Goal: Task Accomplishment & Management: Manage account settings

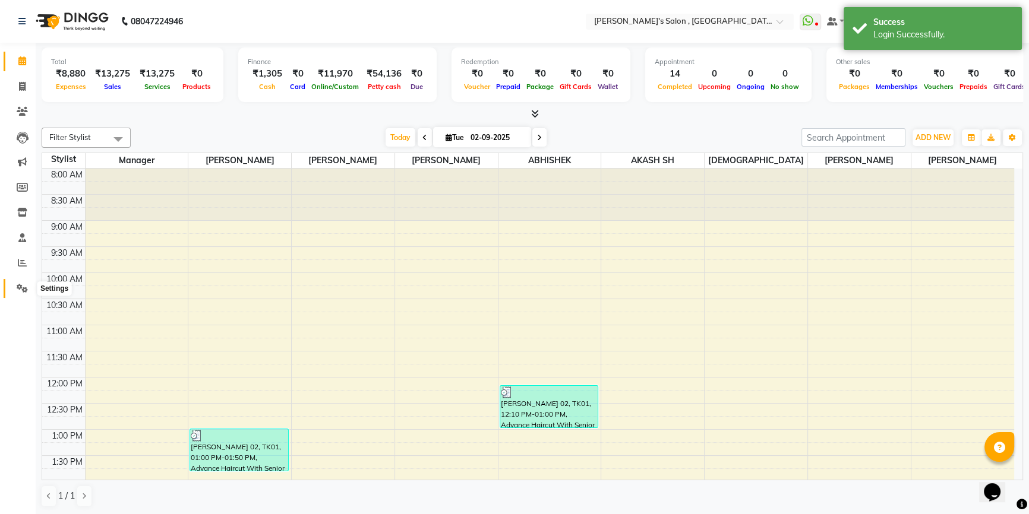
click at [24, 295] on span at bounding box center [22, 289] width 21 height 14
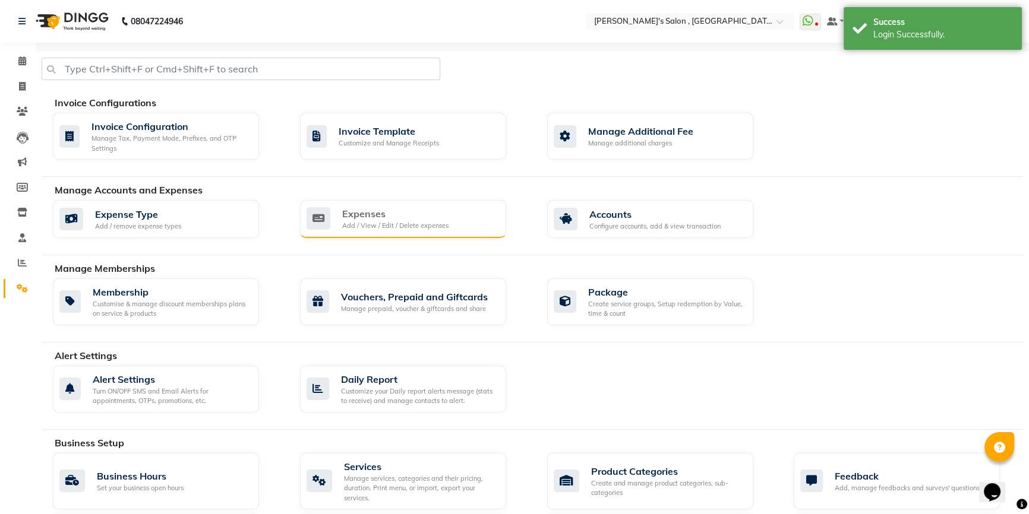
click at [389, 215] on div "Expenses" at bounding box center [395, 214] width 106 height 14
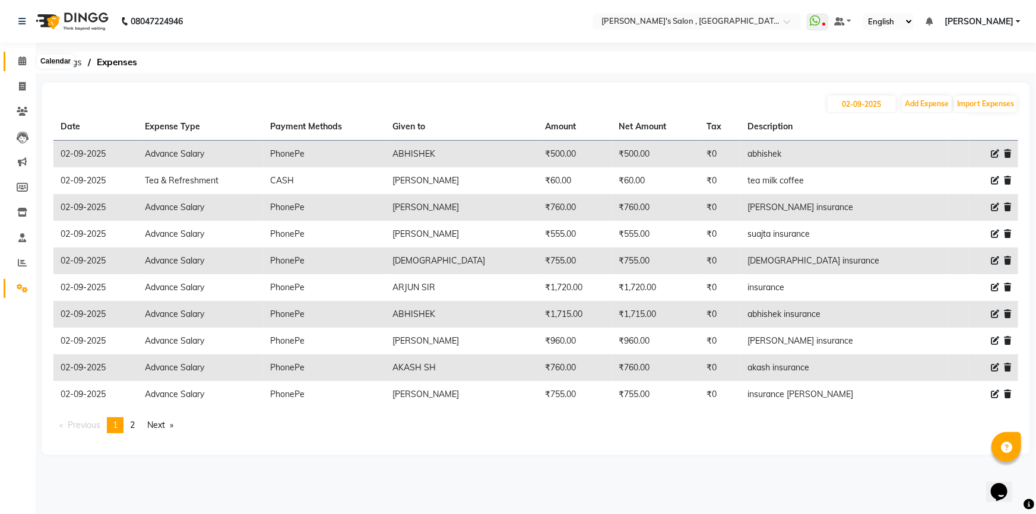
click at [29, 63] on span at bounding box center [22, 62] width 21 height 14
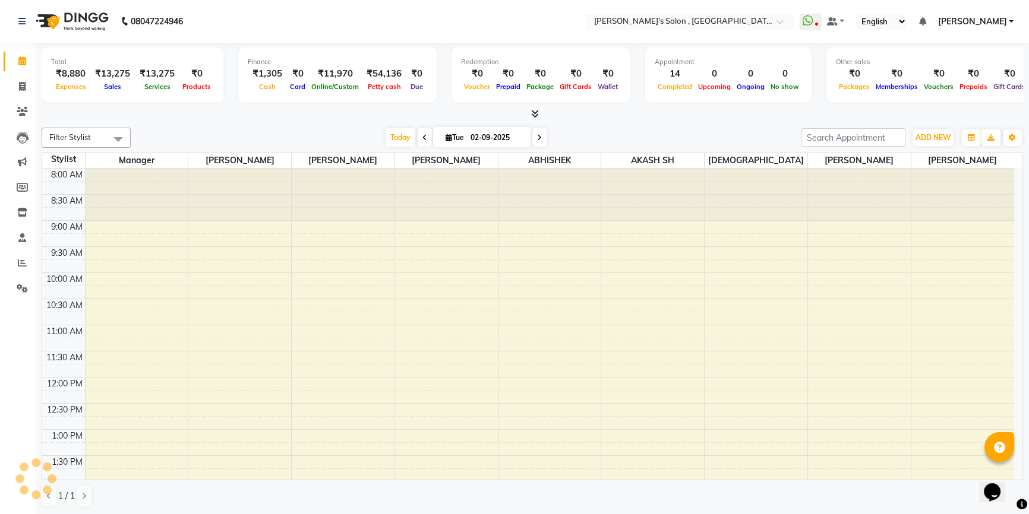
scroll to position [343, 0]
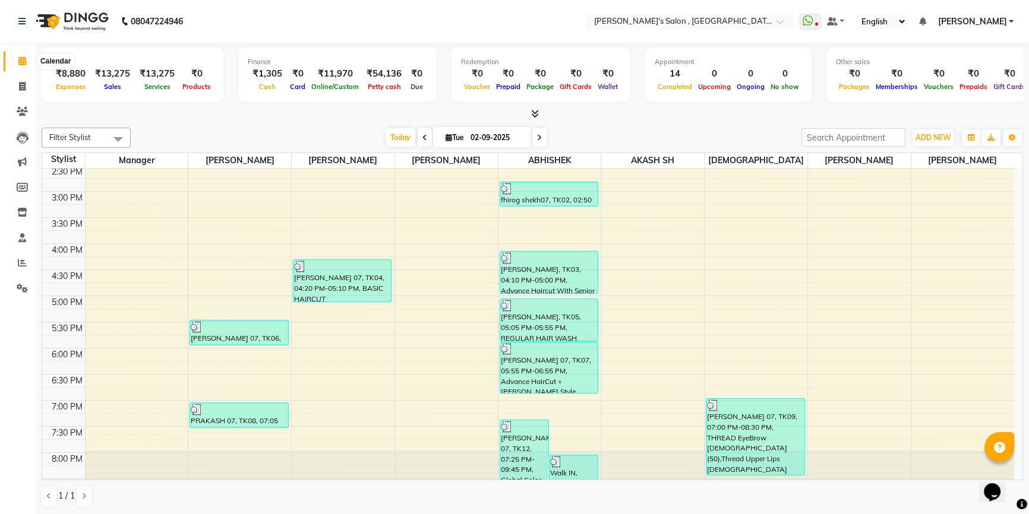
click at [12, 62] on span at bounding box center [22, 62] width 21 height 14
click at [534, 114] on icon at bounding box center [535, 113] width 8 height 9
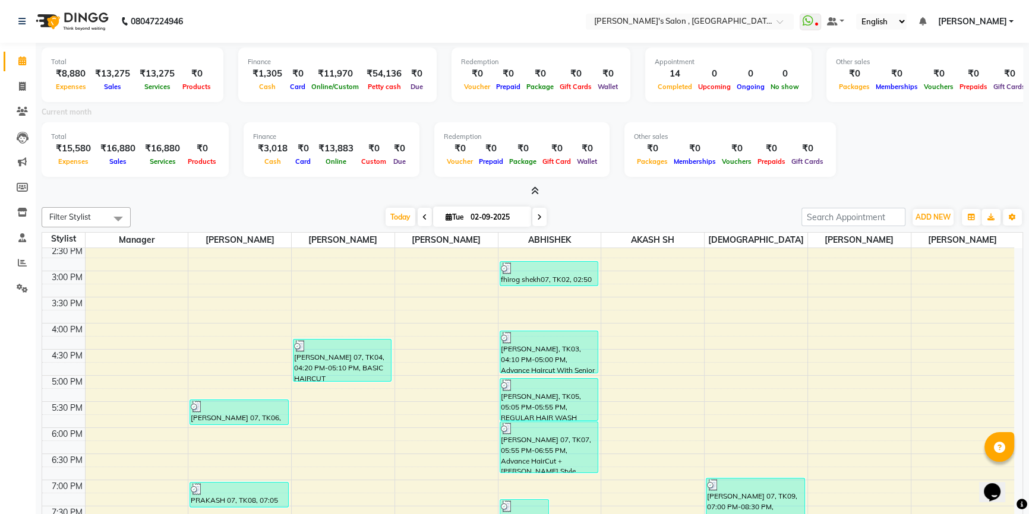
click at [532, 191] on icon at bounding box center [535, 190] width 8 height 9
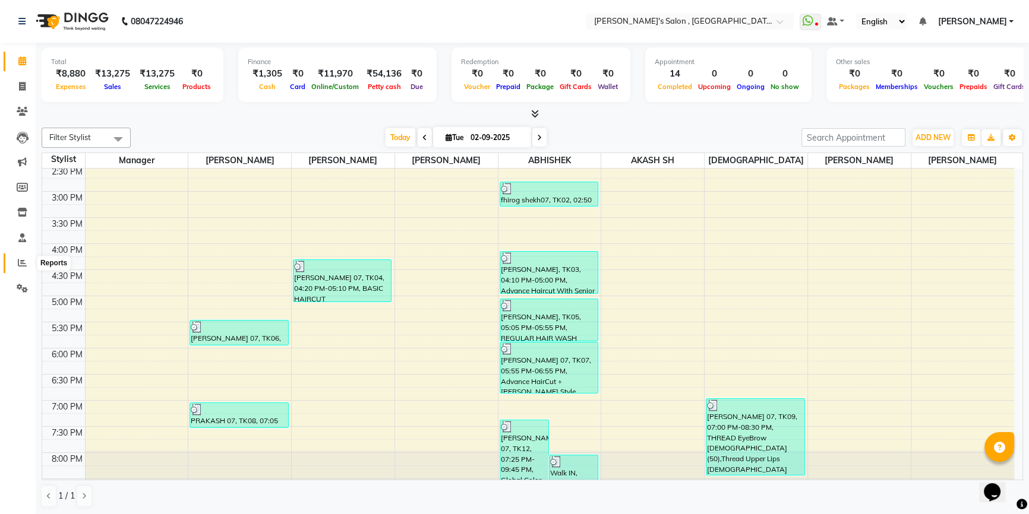
click at [20, 260] on icon at bounding box center [22, 262] width 9 height 9
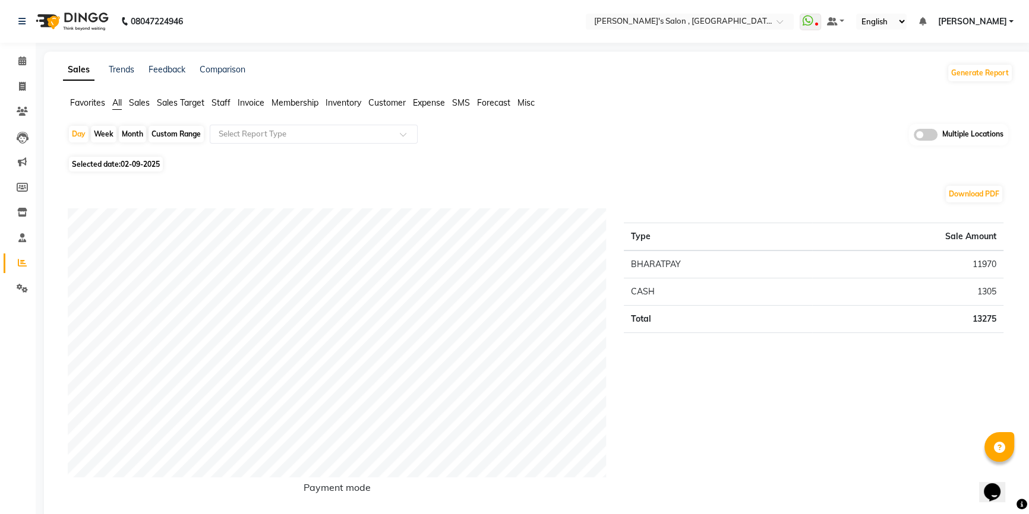
click at [142, 130] on div "Month" at bounding box center [132, 134] width 27 height 17
select select "9"
select select "2025"
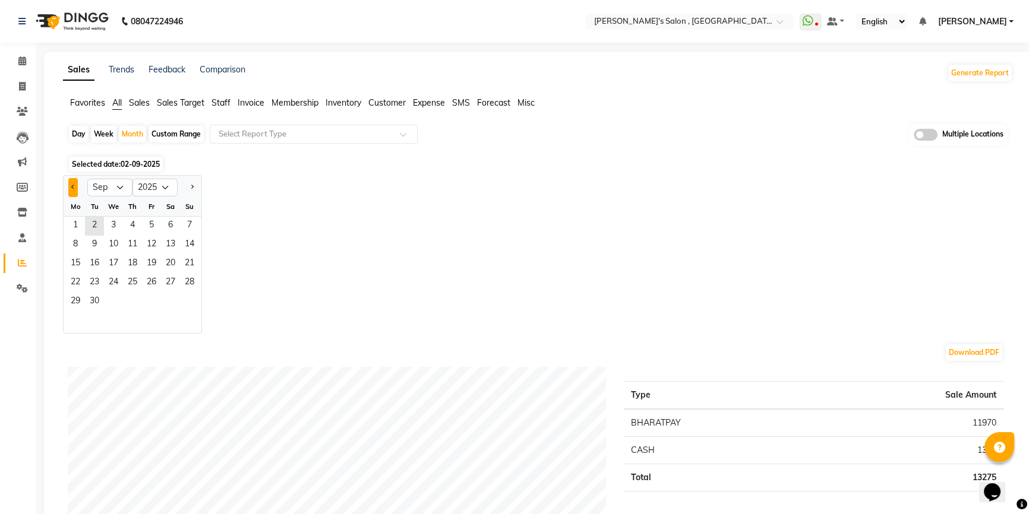
click at [75, 187] on span "Previous month" at bounding box center [73, 187] width 4 height 4
select select "8"
click at [155, 224] on span "1" at bounding box center [151, 226] width 19 height 19
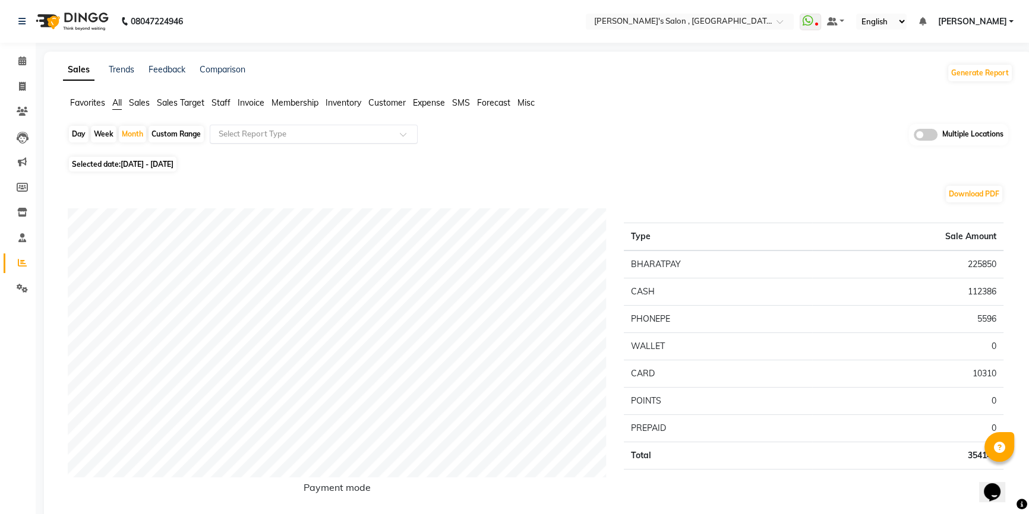
click at [277, 127] on div "Select Report Type" at bounding box center [314, 134] width 208 height 19
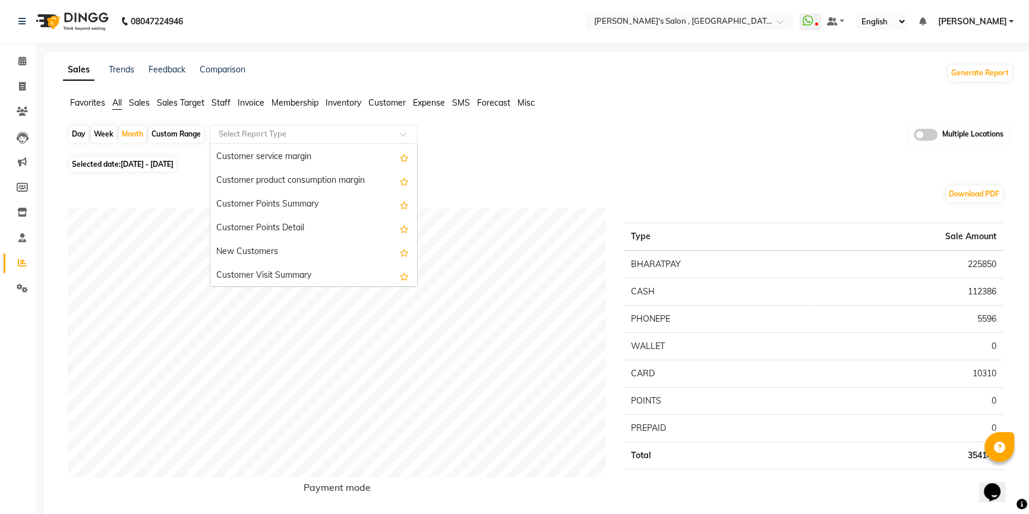
scroll to position [2105, 0]
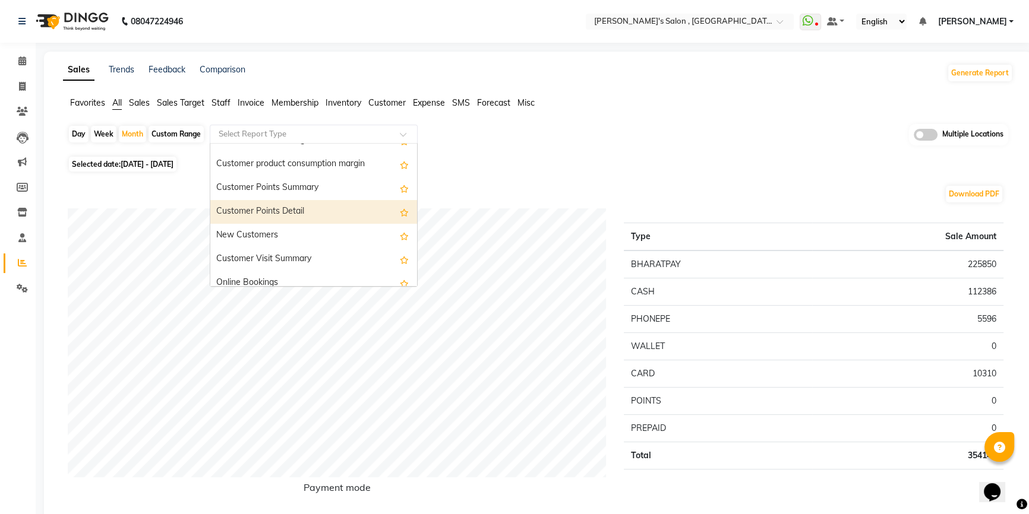
click at [539, 141] on div "Day Week Month Custom Range Select Report Type Daily Sales Customer Sales summa…" at bounding box center [538, 138] width 940 height 29
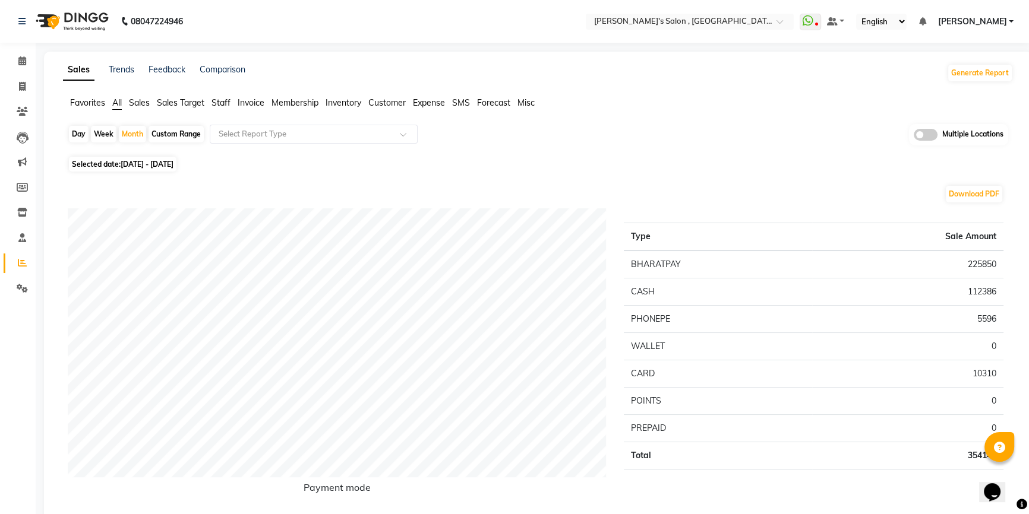
click at [427, 106] on span "Expense" at bounding box center [429, 102] width 32 height 11
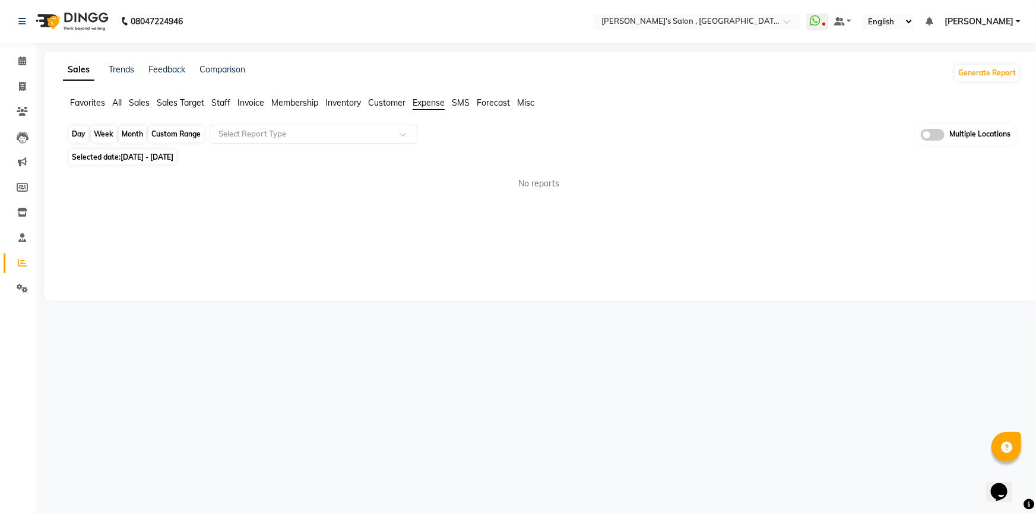
click at [136, 134] on div "Month" at bounding box center [132, 134] width 27 height 17
select select "8"
select select "2025"
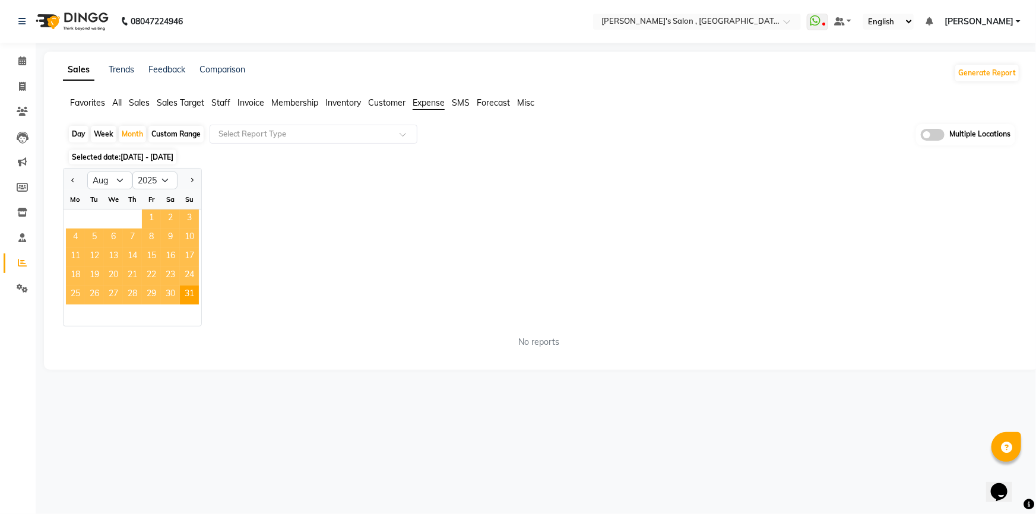
click at [150, 218] on span "1" at bounding box center [151, 219] width 19 height 19
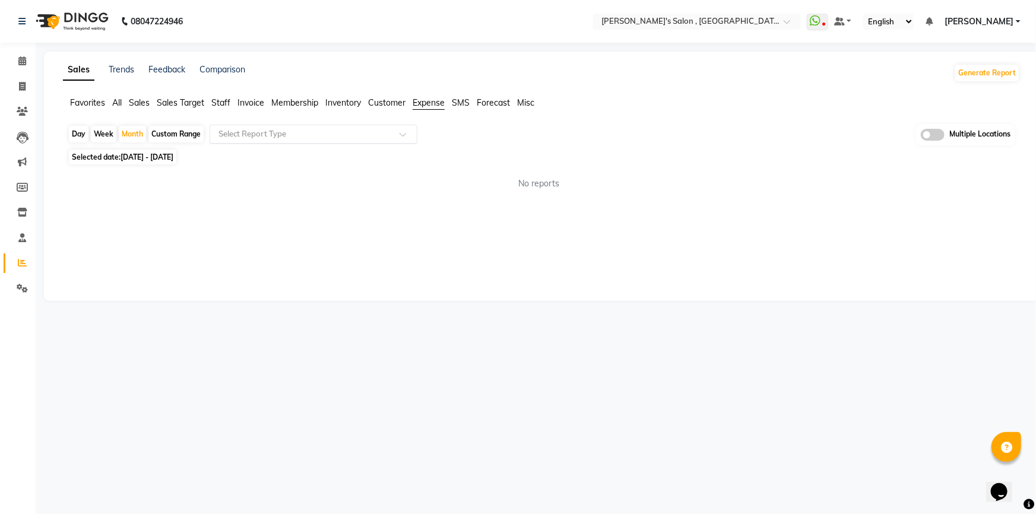
click at [341, 129] on input "text" at bounding box center [301, 134] width 171 height 12
click at [336, 181] on div "Expense" at bounding box center [313, 179] width 207 height 24
select select "full_report"
select select "csv"
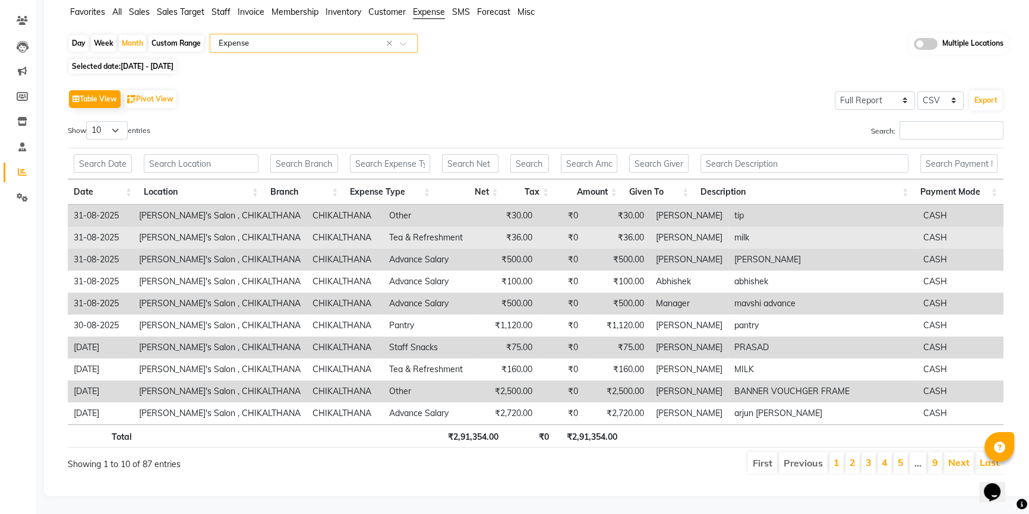
scroll to position [0, 0]
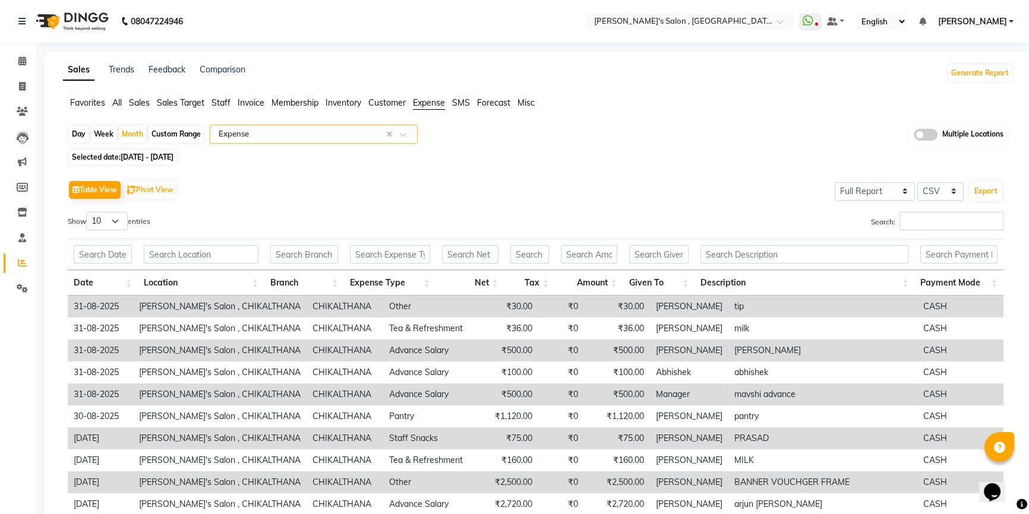
click at [118, 106] on span "All" at bounding box center [117, 102] width 10 height 11
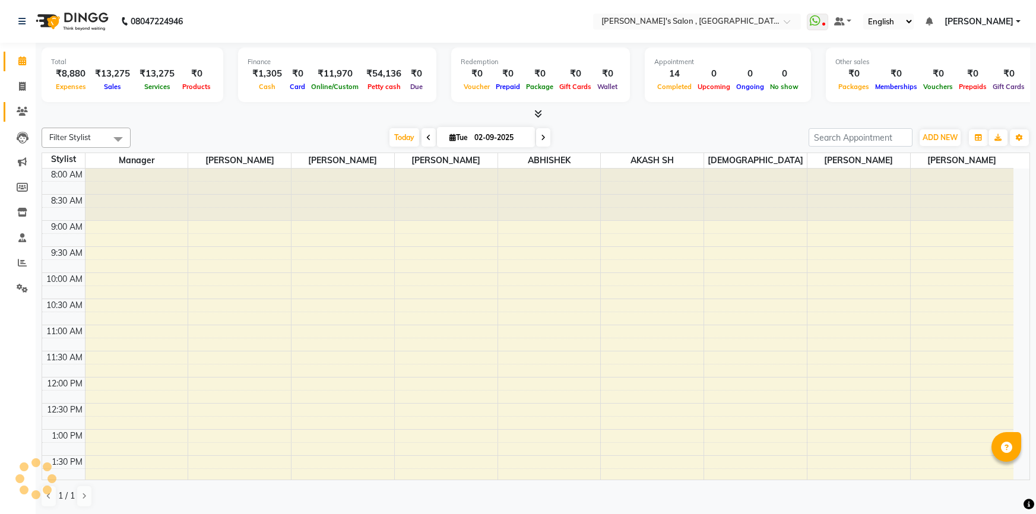
click at [29, 110] on span at bounding box center [22, 112] width 21 height 14
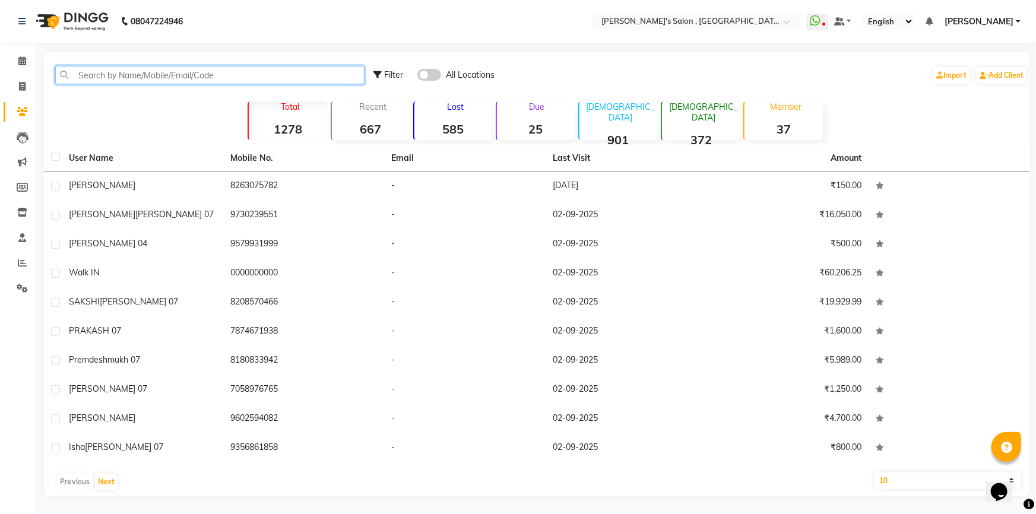
click at [135, 75] on input "text" at bounding box center [209, 75] width 309 height 18
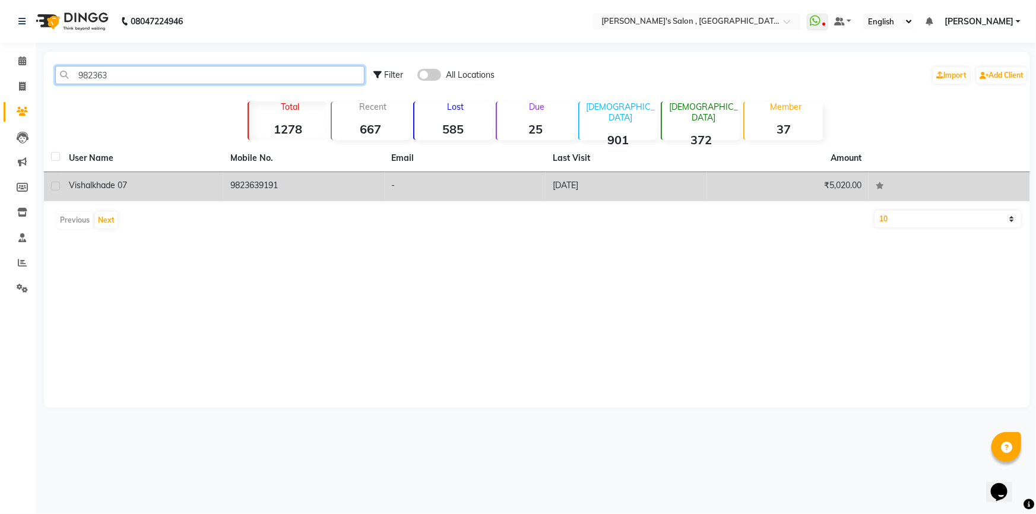
type input "982363"
click at [295, 191] on td "9823639191" at bounding box center [304, 186] width 162 height 29
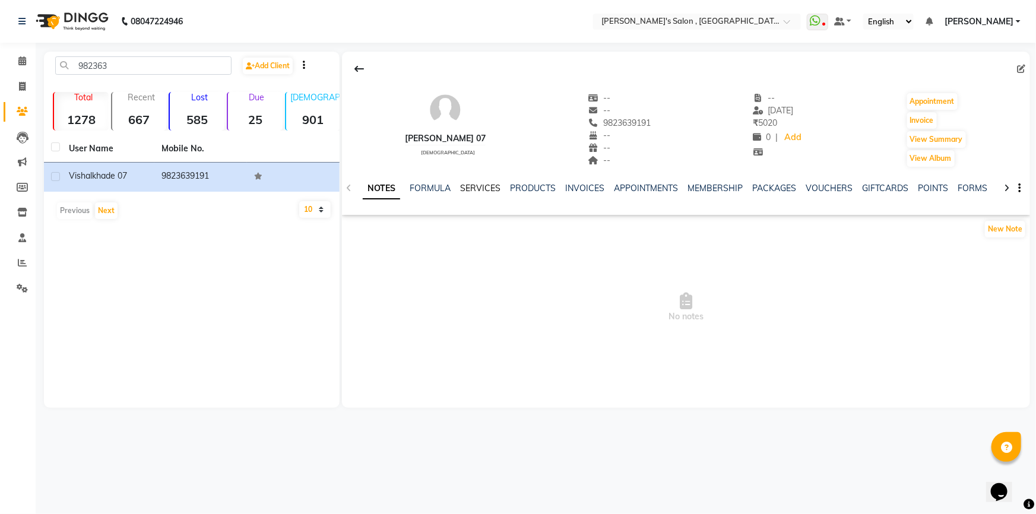
click at [478, 188] on link "SERVICES" at bounding box center [480, 188] width 40 height 11
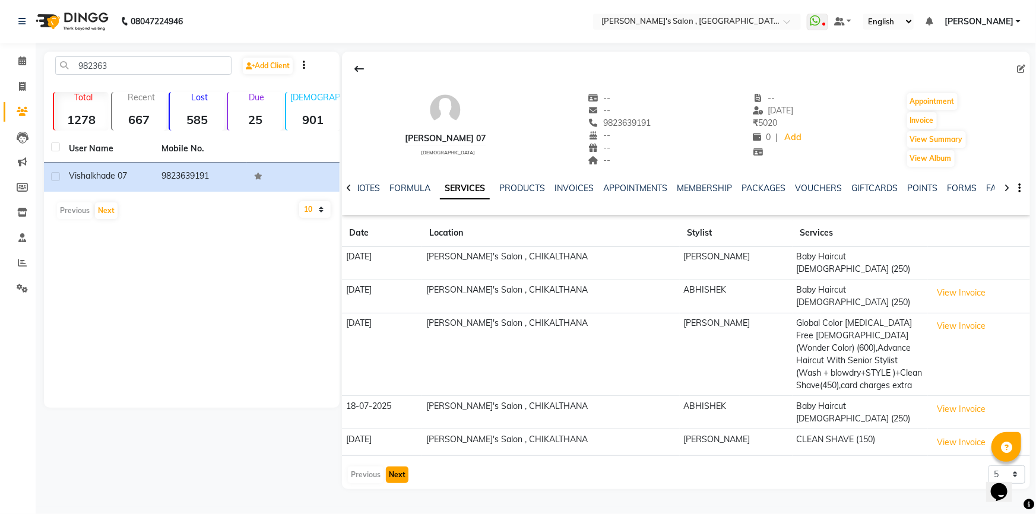
click at [404, 467] on button "Next" at bounding box center [397, 475] width 23 height 17
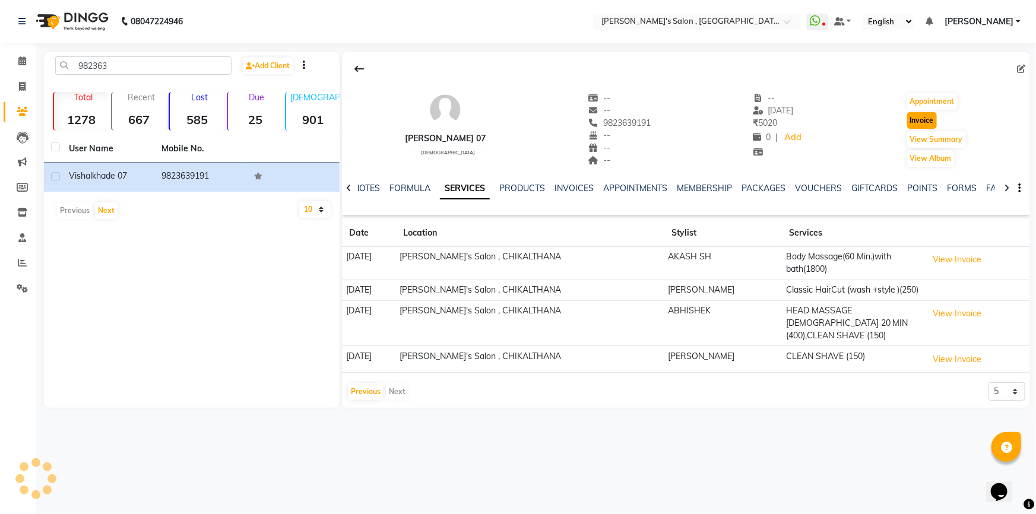
click at [929, 119] on button "Invoice" at bounding box center [922, 120] width 30 height 17
select select "7416"
select select "service"
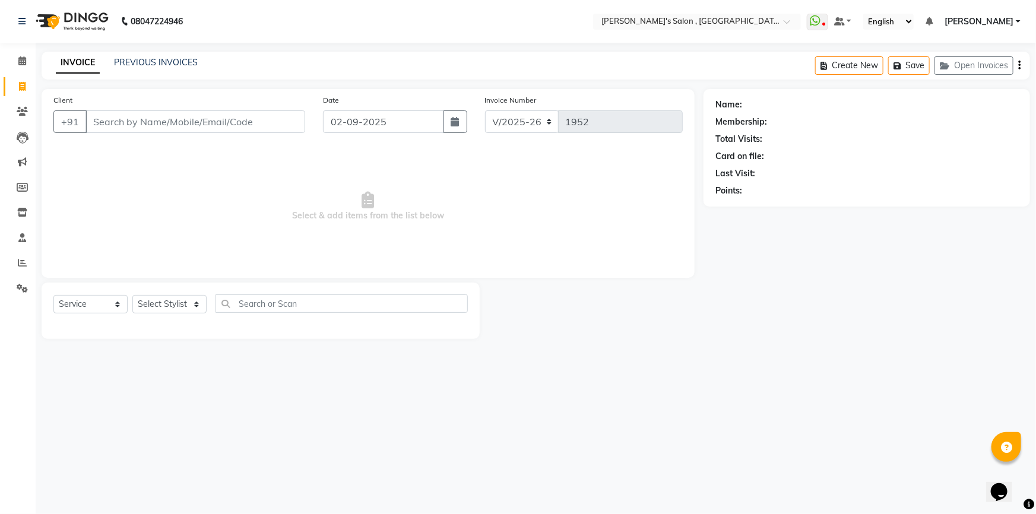
type input "9823639191"
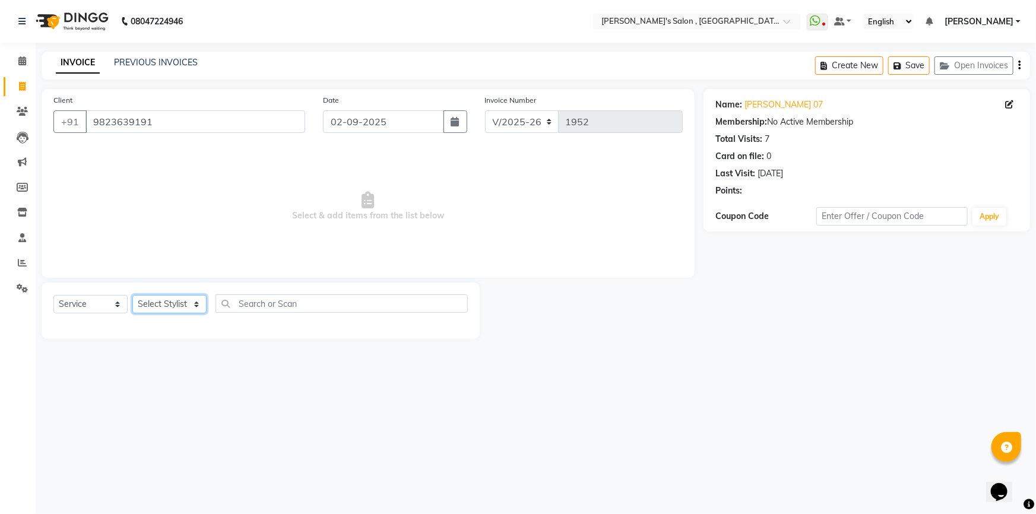
drag, startPoint x: 166, startPoint y: 304, endPoint x: 169, endPoint y: 311, distance: 7.5
click at [166, 304] on select "Select Stylist ABHISHEK ADITYA J AKASH SH ARJUN SIR Manager MANGESH NAGESH SAHI…" at bounding box center [169, 304] width 74 height 18
select select "64874"
click at [132, 295] on select "Select Stylist ABHISHEK ADITYA J AKASH SH ARJUN SIR Manager MANGESH NAGESH SAHI…" at bounding box center [169, 304] width 74 height 18
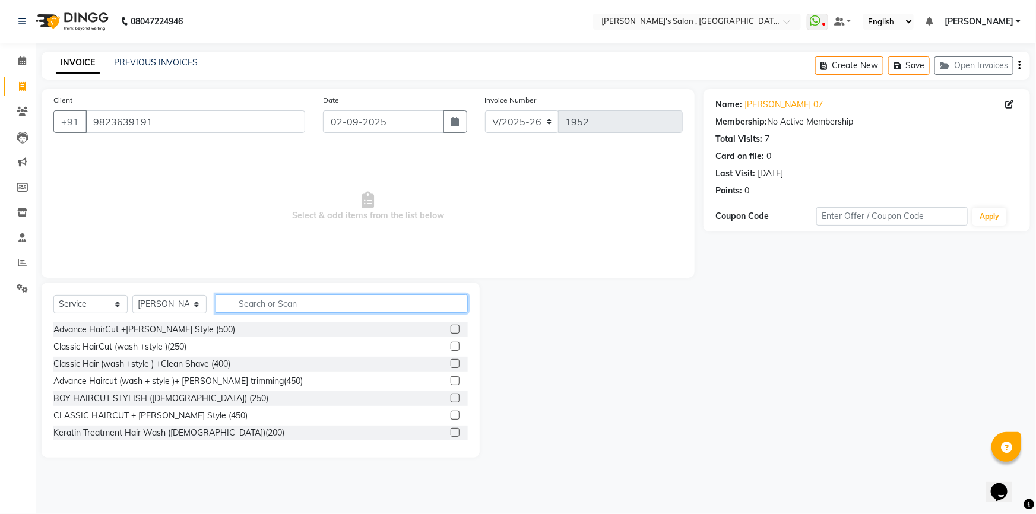
click at [293, 302] on input "text" at bounding box center [342, 304] width 252 height 18
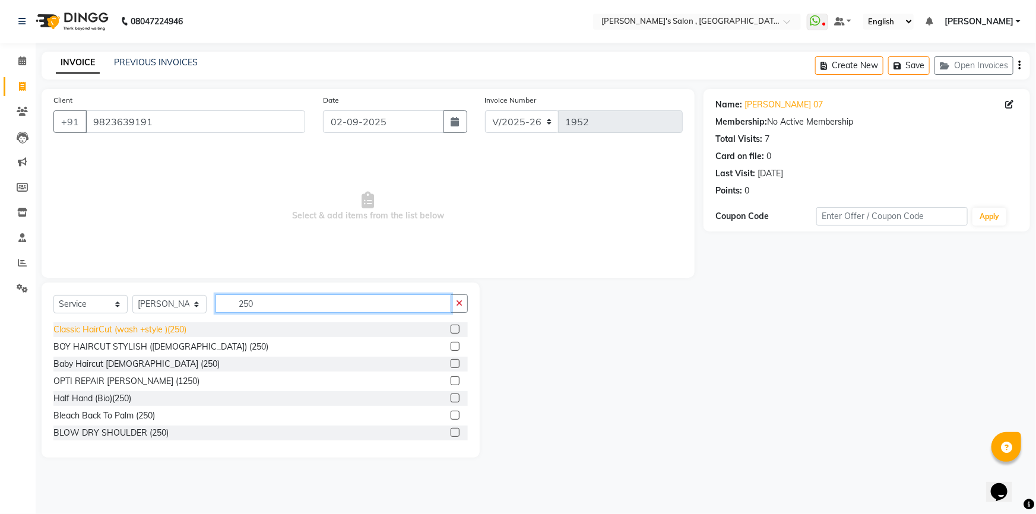
type input "250"
click at [119, 324] on div "Classic HairCut (wash +style )(250)" at bounding box center [119, 330] width 133 height 12
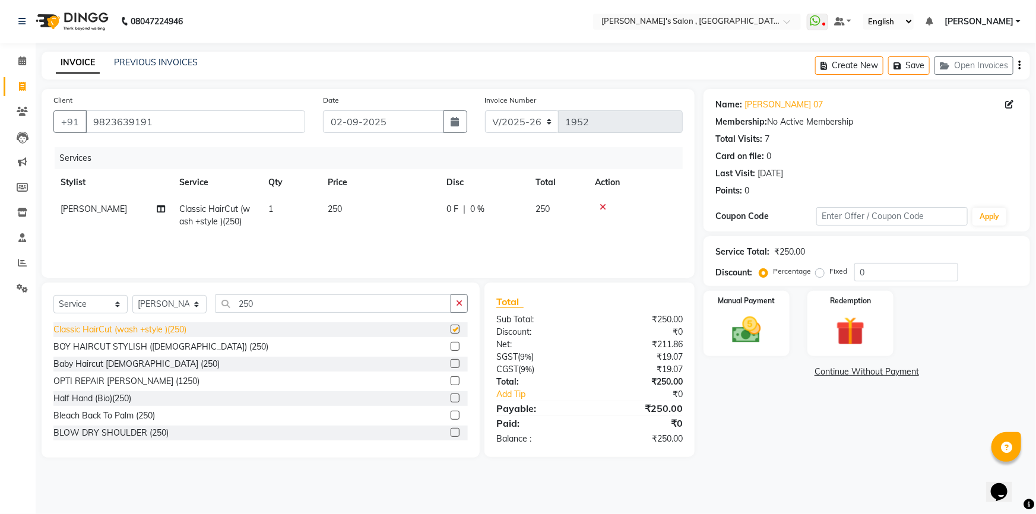
checkbox input "false"
click at [167, 304] on select "Select Stylist ABHISHEK ADITYA J AKASH SH ARJUN SIR Manager MANGESH NAGESH SAHI…" at bounding box center [169, 304] width 74 height 18
select select "74856"
click at [132, 295] on select "Select Stylist ABHISHEK ADITYA J AKASH SH ARJUN SIR Manager MANGESH NAGESH SAHI…" at bounding box center [169, 304] width 74 height 18
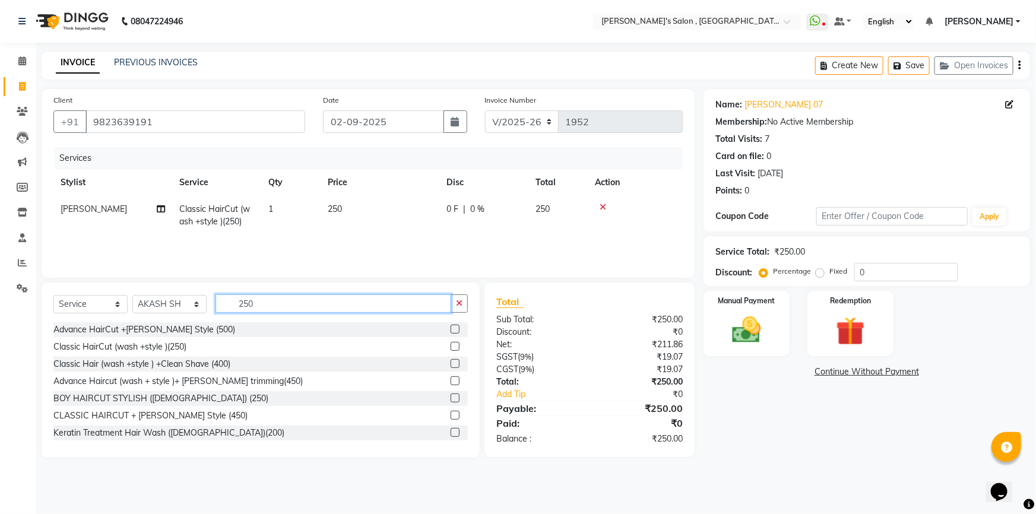
click at [308, 301] on input "250" at bounding box center [334, 304] width 236 height 18
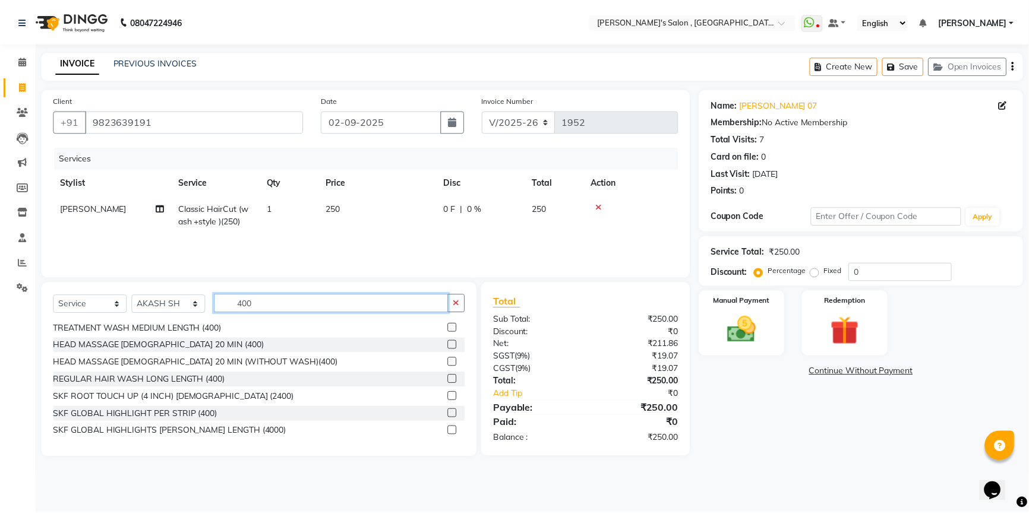
scroll to position [378, 0]
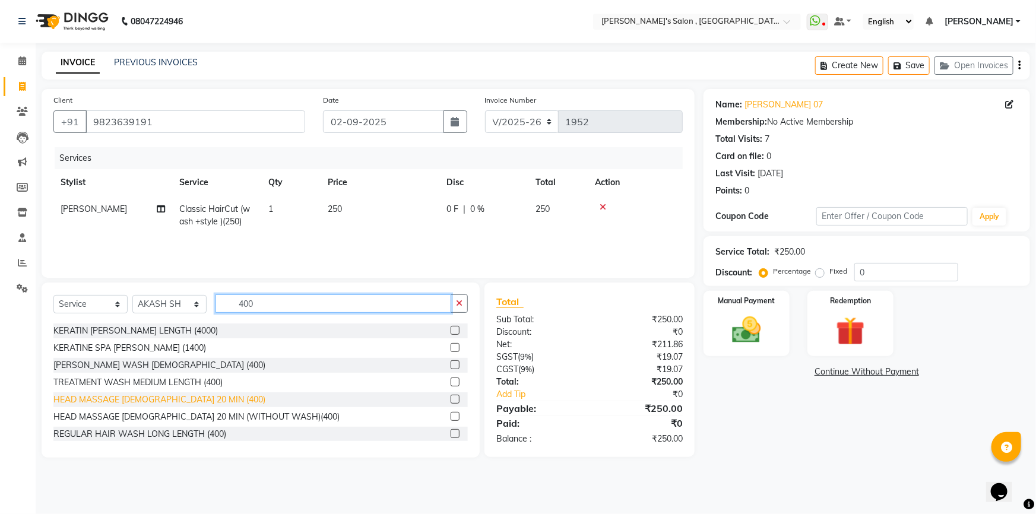
type input "400"
click at [154, 404] on div "HEAD MASSAGE [DEMOGRAPHIC_DATA] 20 MIN (400)" at bounding box center [159, 400] width 212 height 12
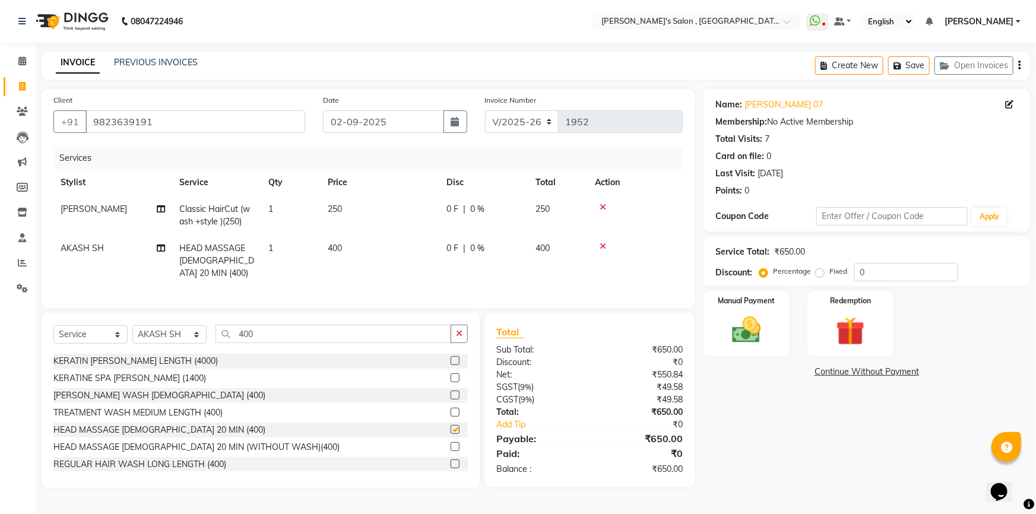
checkbox input "false"
click at [767, 339] on img at bounding box center [747, 330] width 49 height 34
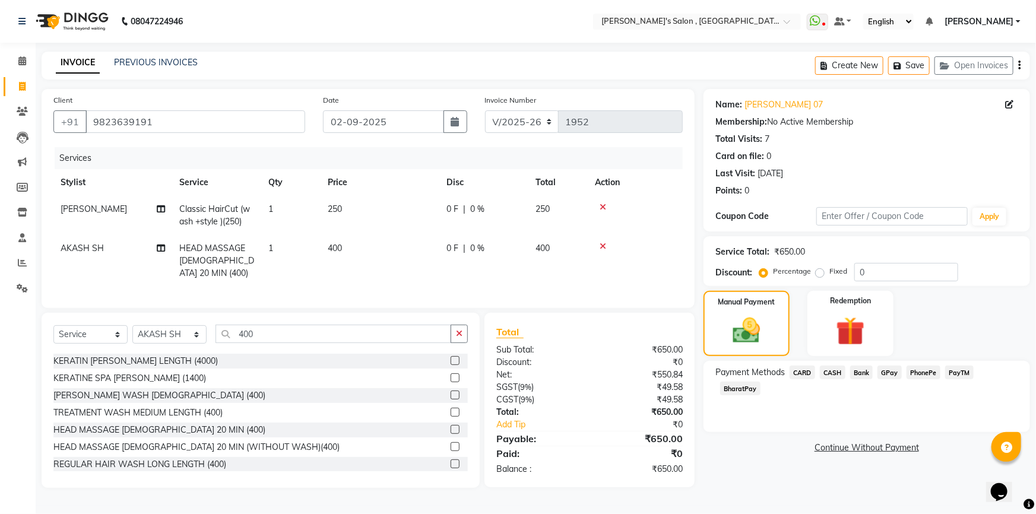
click at [761, 382] on span "BharatPay" at bounding box center [740, 389] width 40 height 14
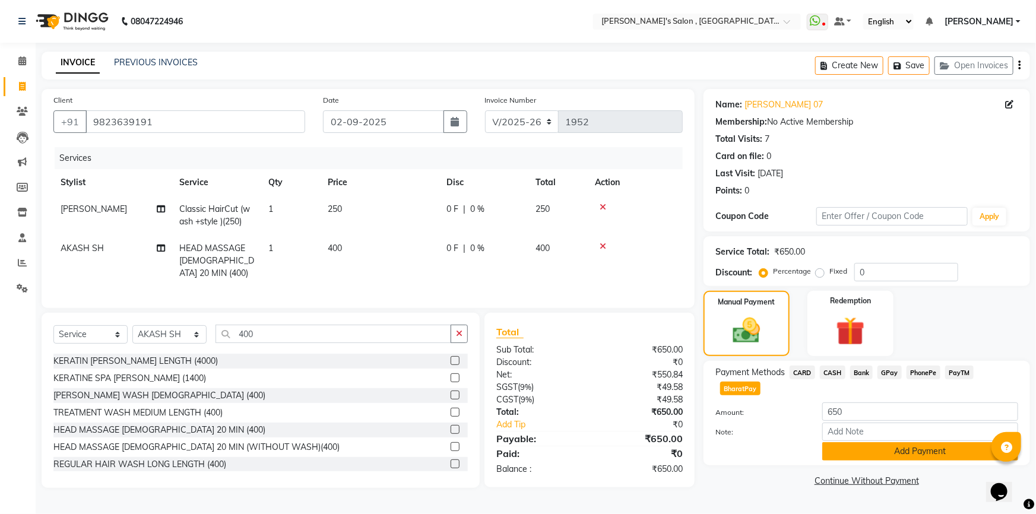
click at [938, 442] on button "Add Payment" at bounding box center [921, 451] width 196 height 18
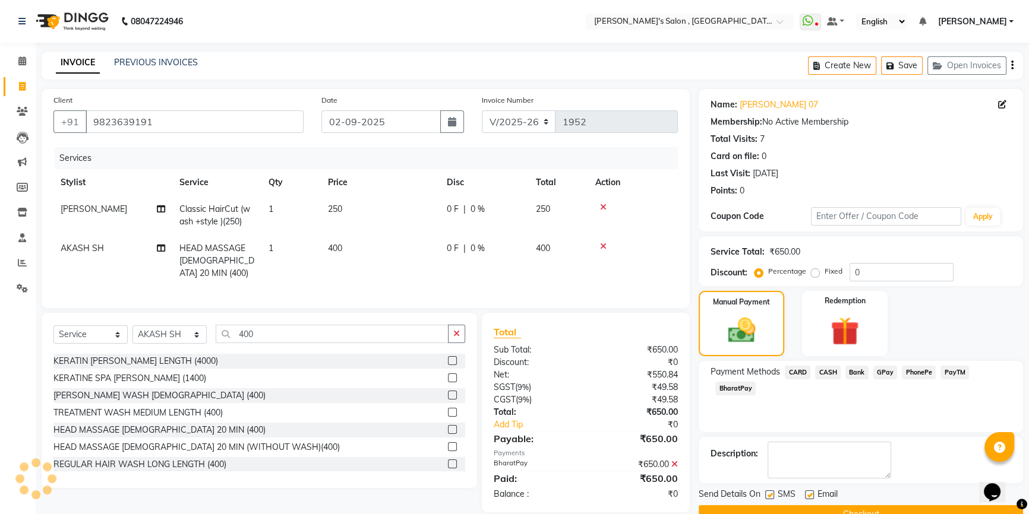
scroll to position [26, 0]
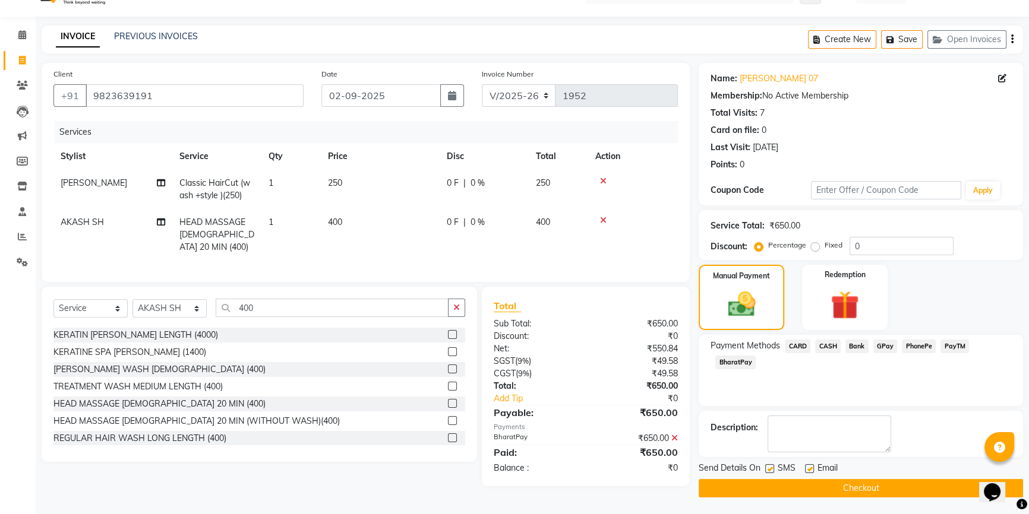
click at [872, 490] on button "Checkout" at bounding box center [860, 488] width 324 height 18
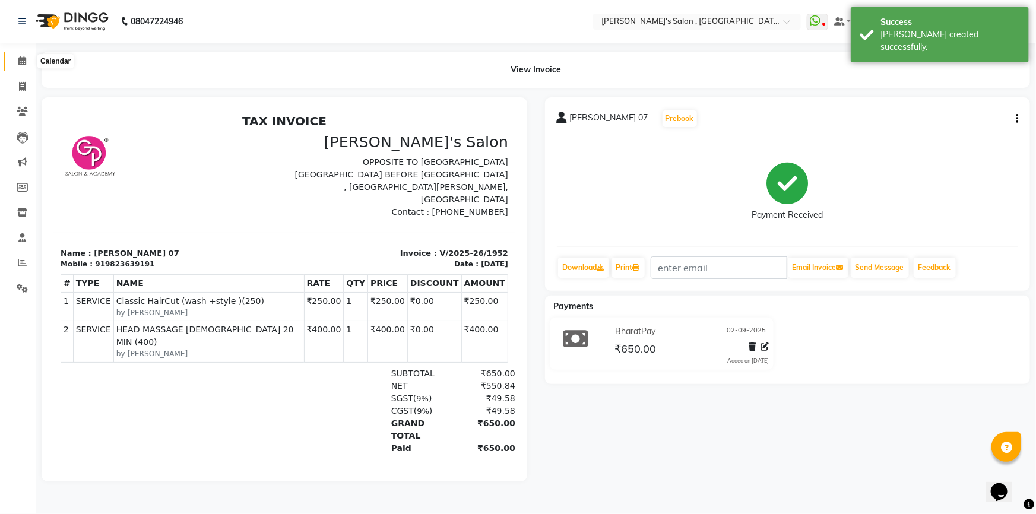
click at [20, 61] on icon at bounding box center [22, 60] width 8 height 9
